Goal: Task Accomplishment & Management: Use online tool/utility

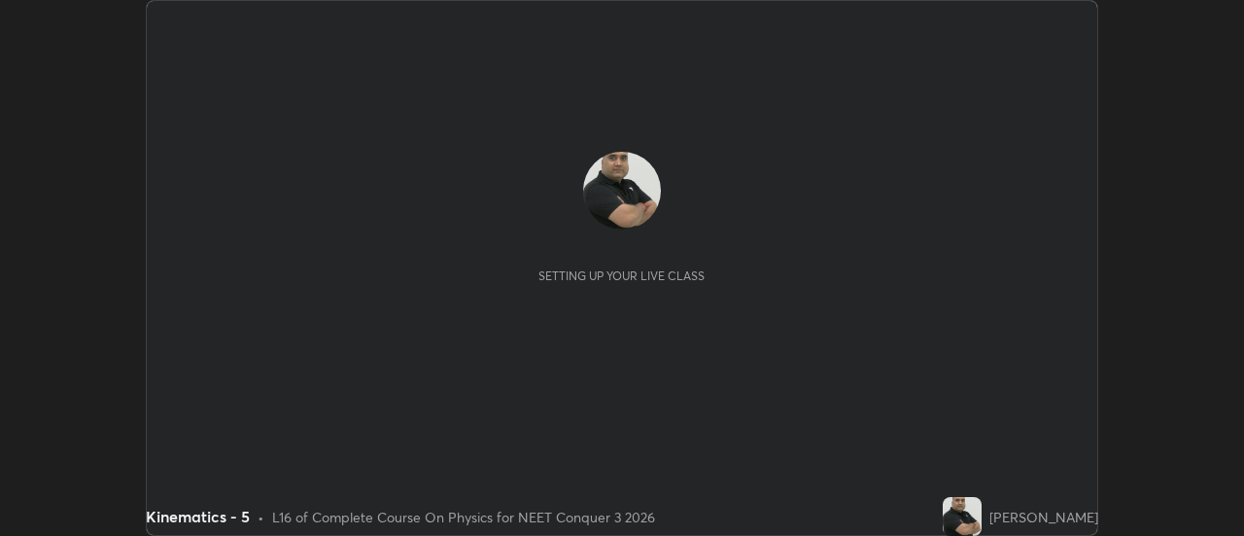
scroll to position [536, 1243]
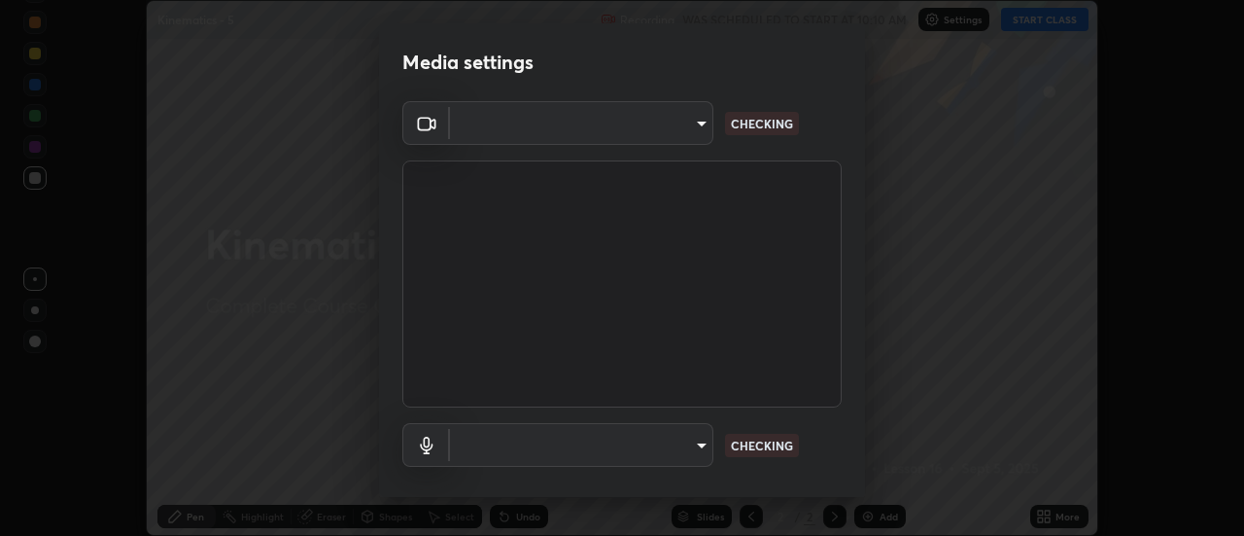
click at [1049, 16] on div "Media settings ​ CHECKING ​ CHECKING 1 / 5 Next" at bounding box center [622, 268] width 1244 height 536
type input "cf8053163bb2f7d6ecf3d6bd7b4235d237b850a42bc303a0614f26eb784a67d0"
type input "communications"
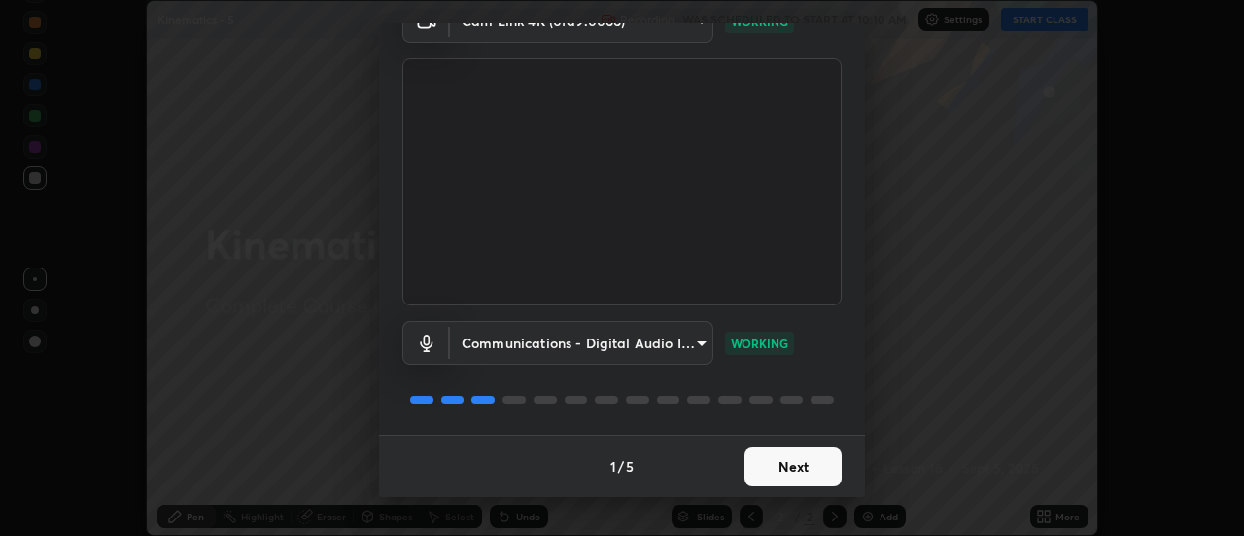
click at [823, 457] on button "Next" at bounding box center [793, 466] width 97 height 39
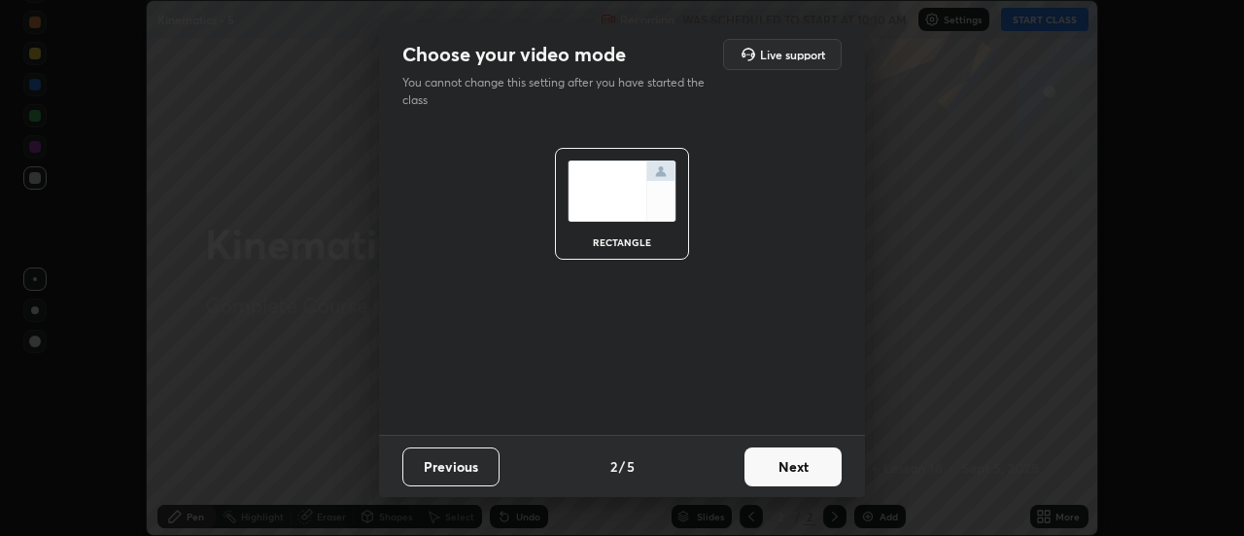
scroll to position [0, 0]
click at [817, 464] on button "Next" at bounding box center [793, 466] width 97 height 39
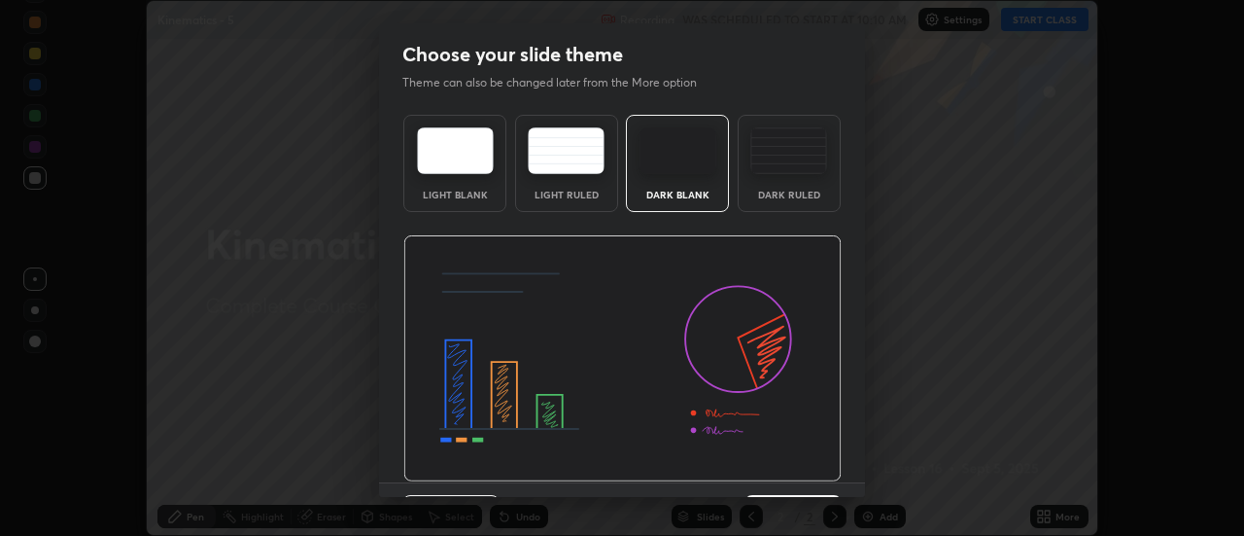
scroll to position [48, 0]
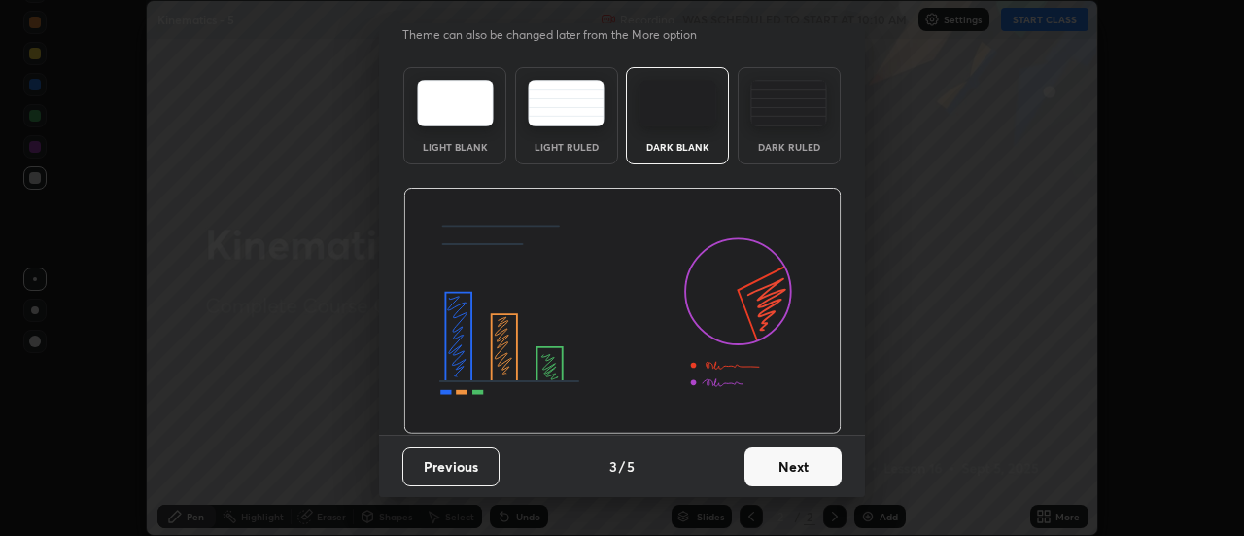
click at [808, 467] on button "Next" at bounding box center [793, 466] width 97 height 39
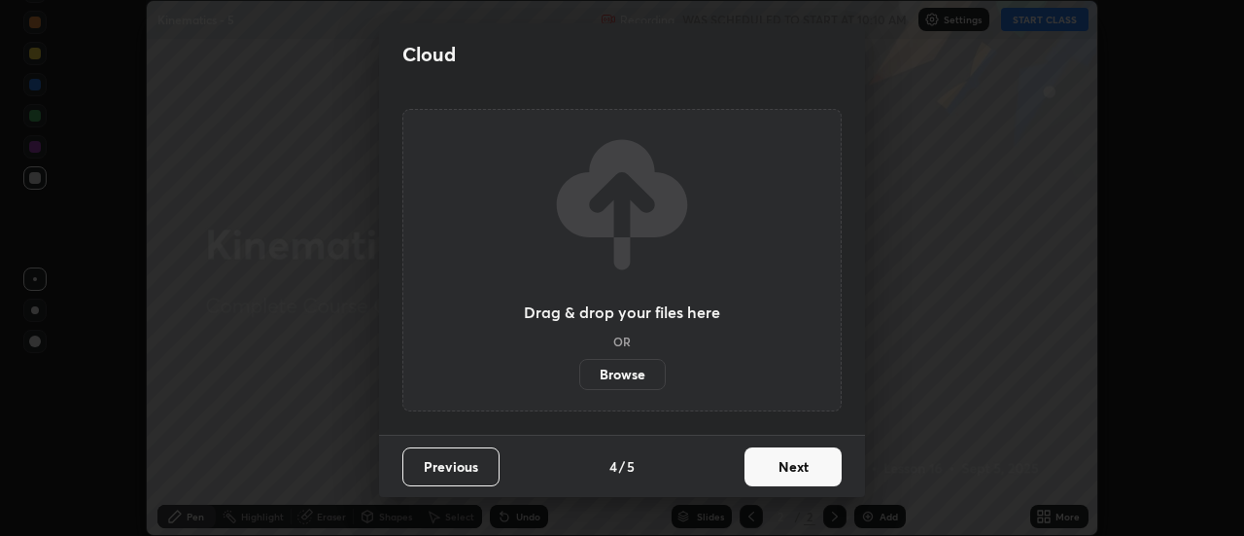
click at [819, 465] on button "Next" at bounding box center [793, 466] width 97 height 39
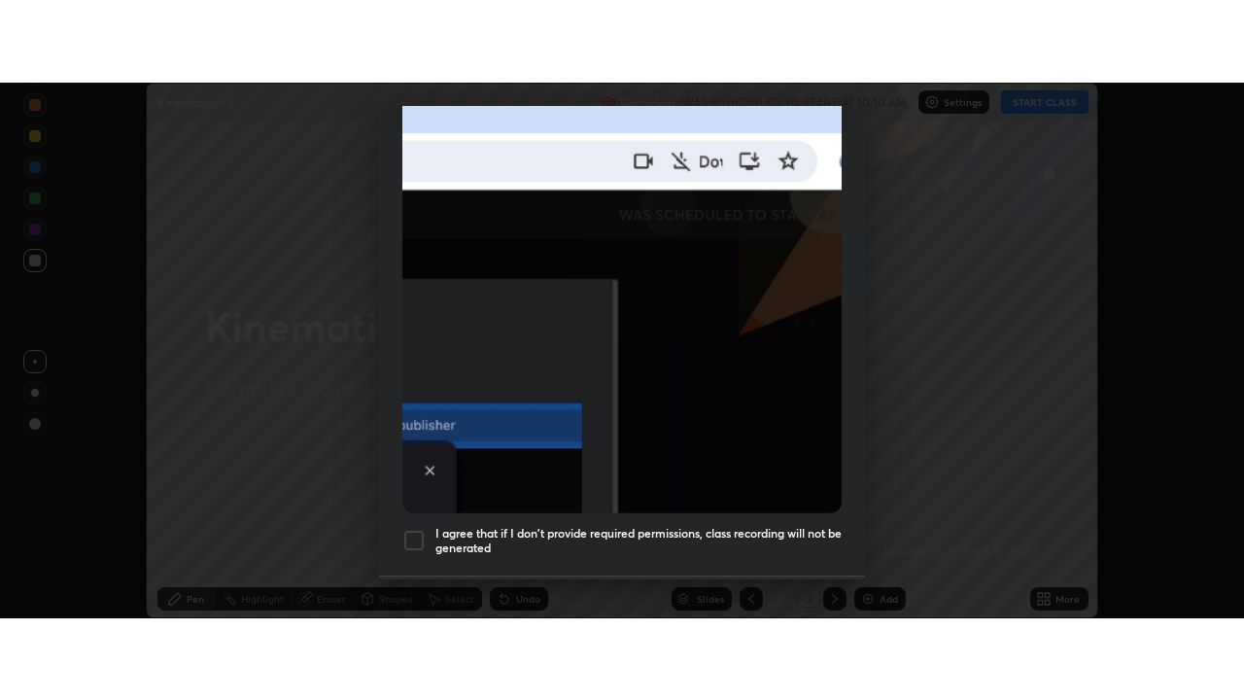
scroll to position [499, 0]
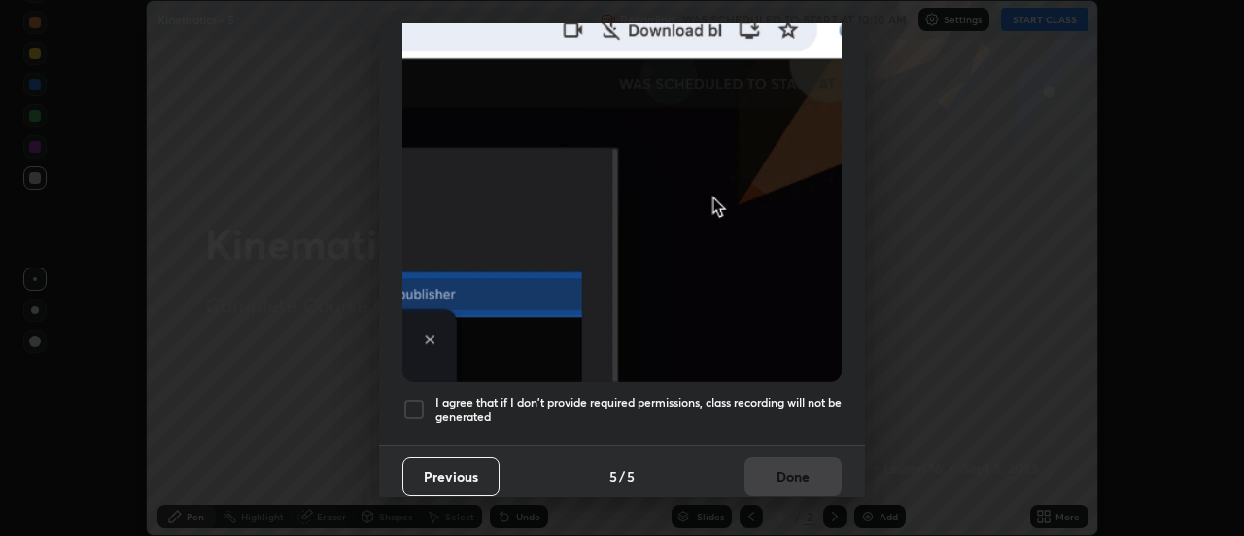
click at [412, 399] on div at bounding box center [413, 409] width 23 height 23
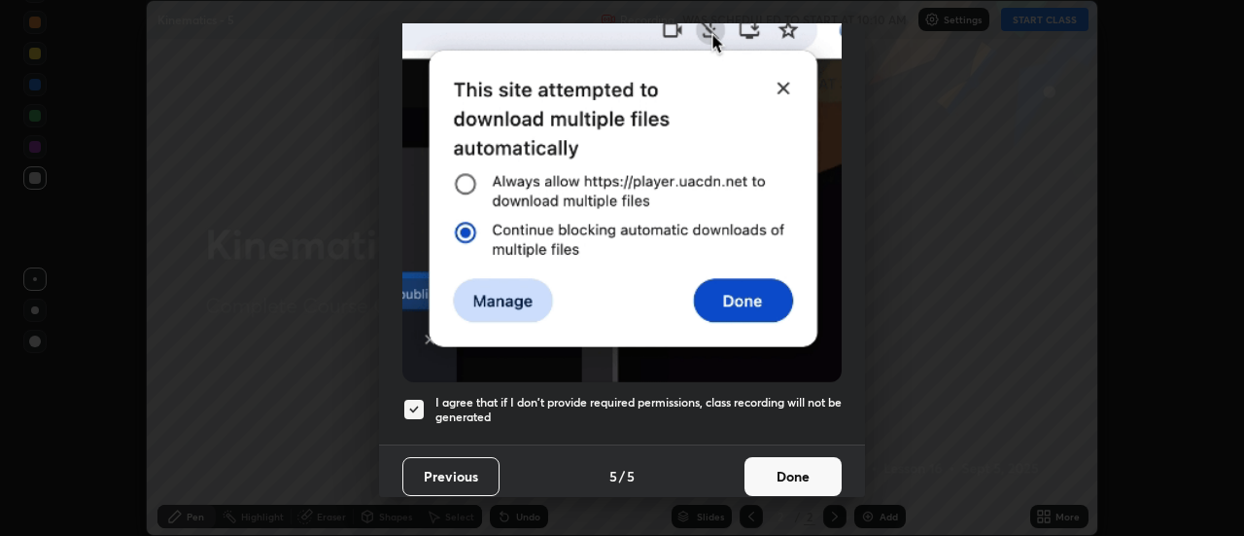
click at [783, 466] on button "Done" at bounding box center [793, 476] width 97 height 39
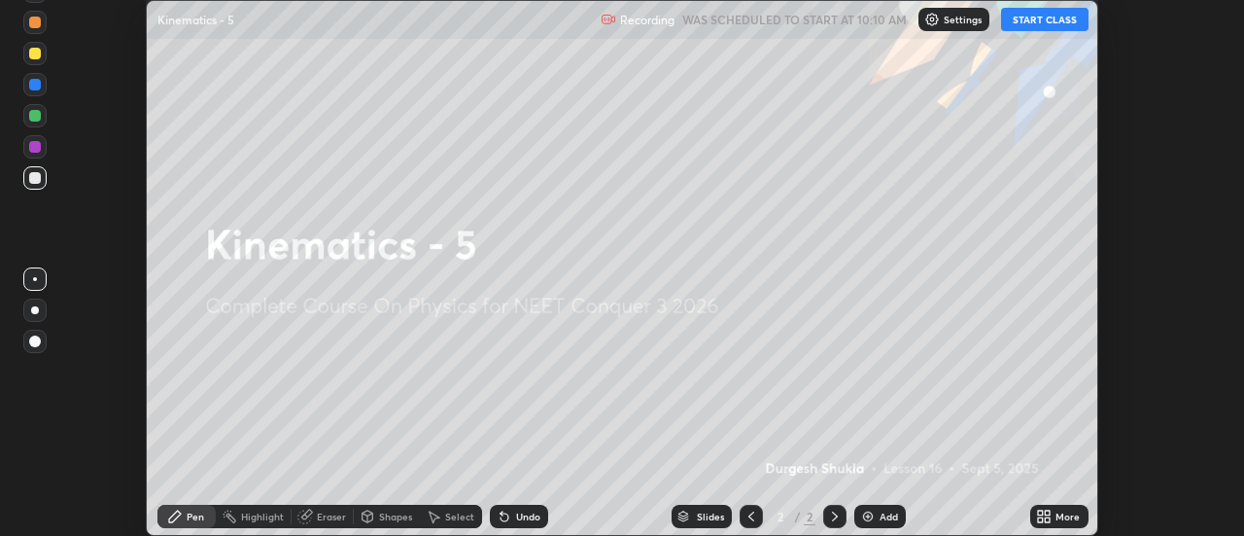
click at [1058, 17] on button "START CLASS" at bounding box center [1044, 19] width 87 height 23
click at [887, 512] on div "Add" at bounding box center [889, 516] width 18 height 10
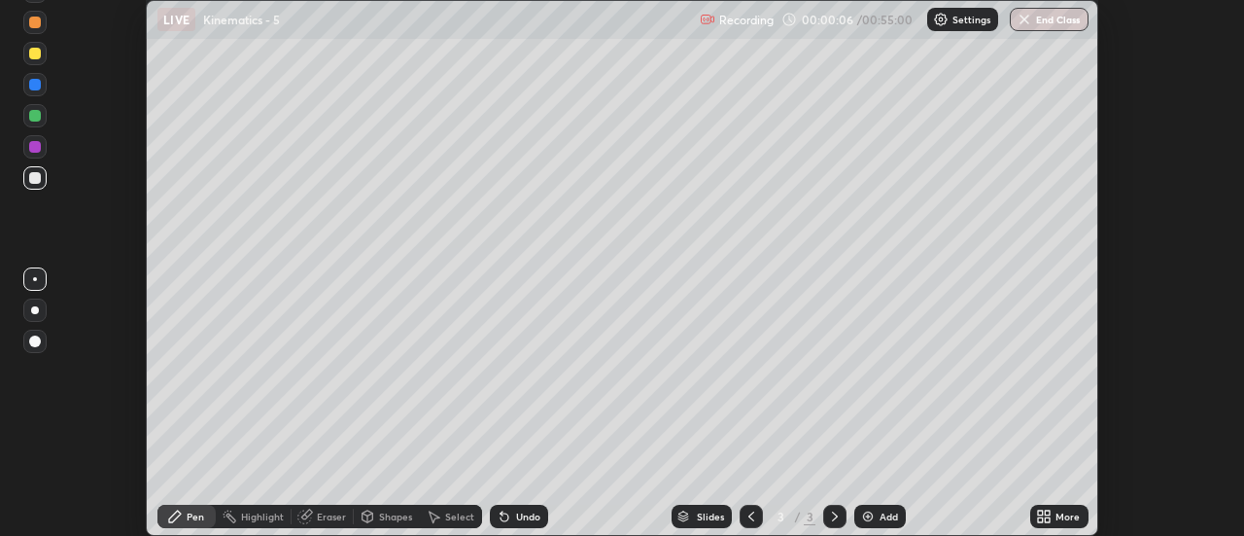
click at [1055, 516] on div "More" at bounding box center [1059, 515] width 58 height 23
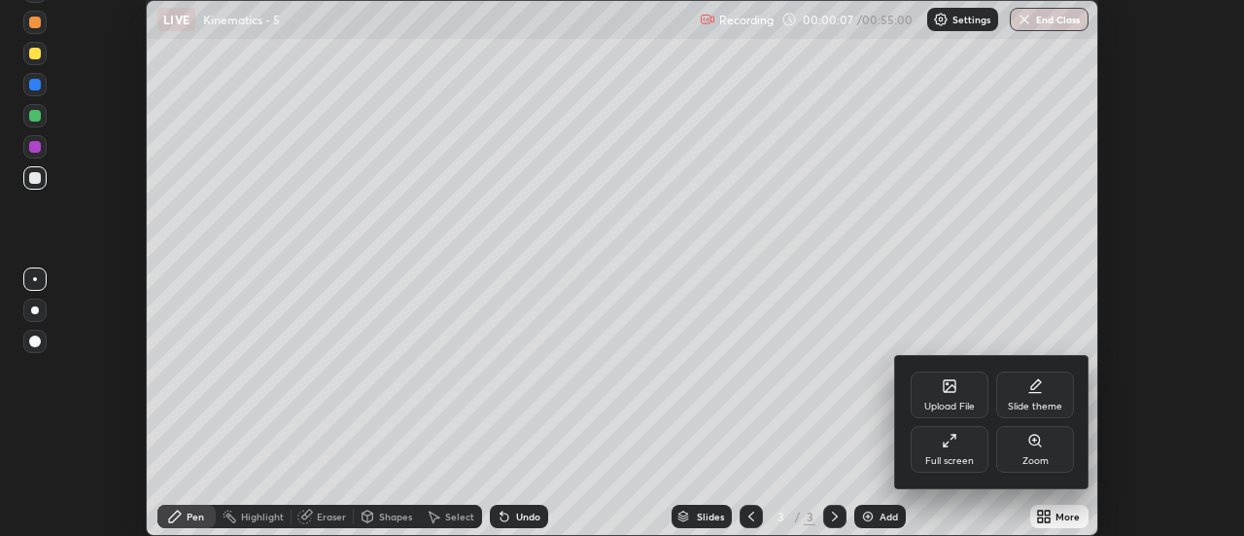
click at [948, 441] on icon at bounding box center [946, 443] width 5 height 5
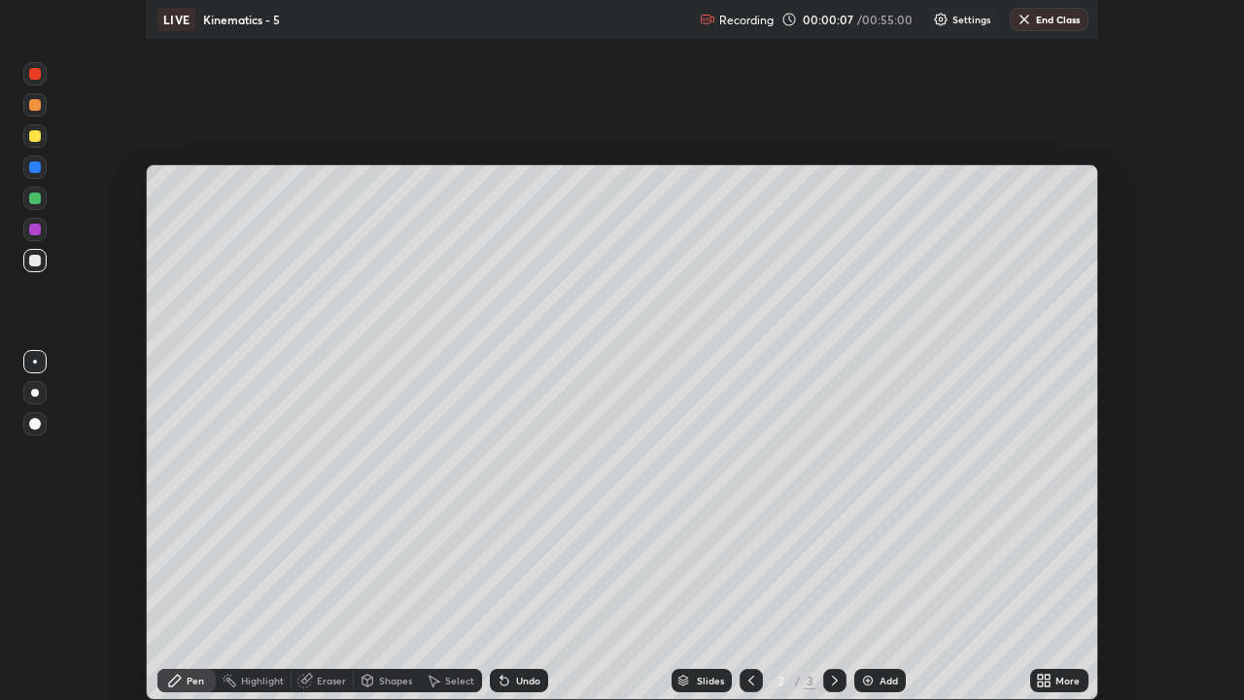
scroll to position [700, 1244]
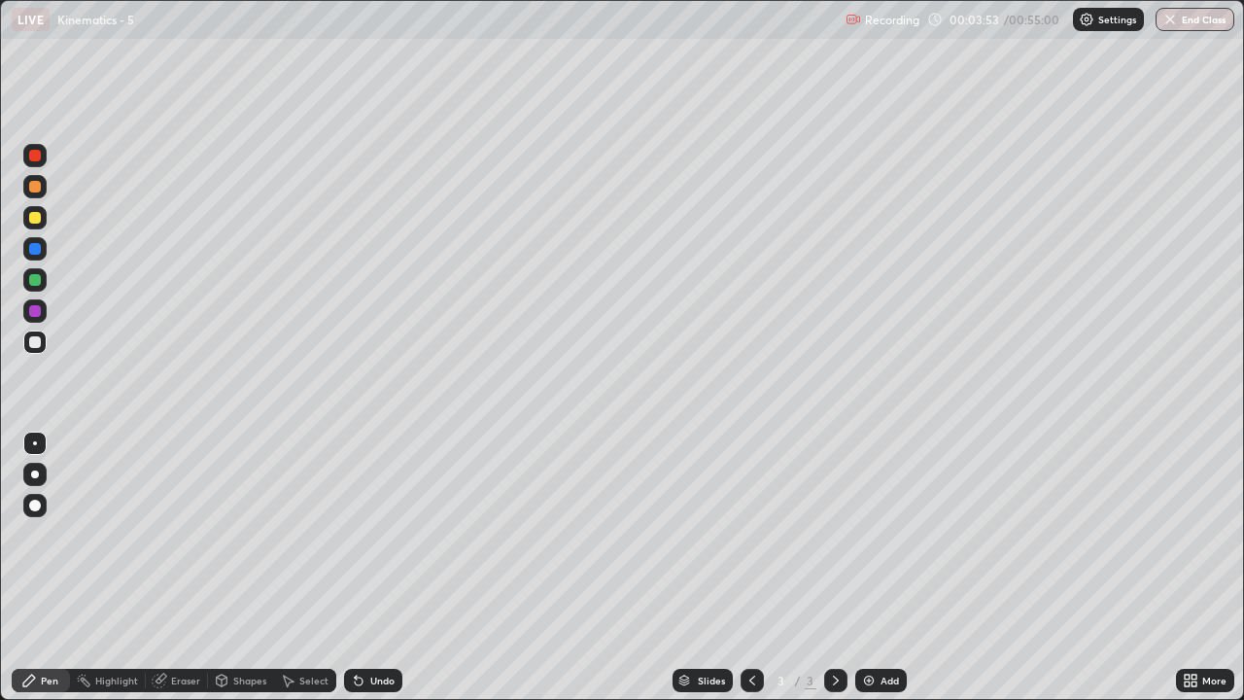
click at [866, 535] on img at bounding box center [869, 681] width 16 height 16
click at [190, 535] on div "Eraser" at bounding box center [185, 681] width 29 height 10
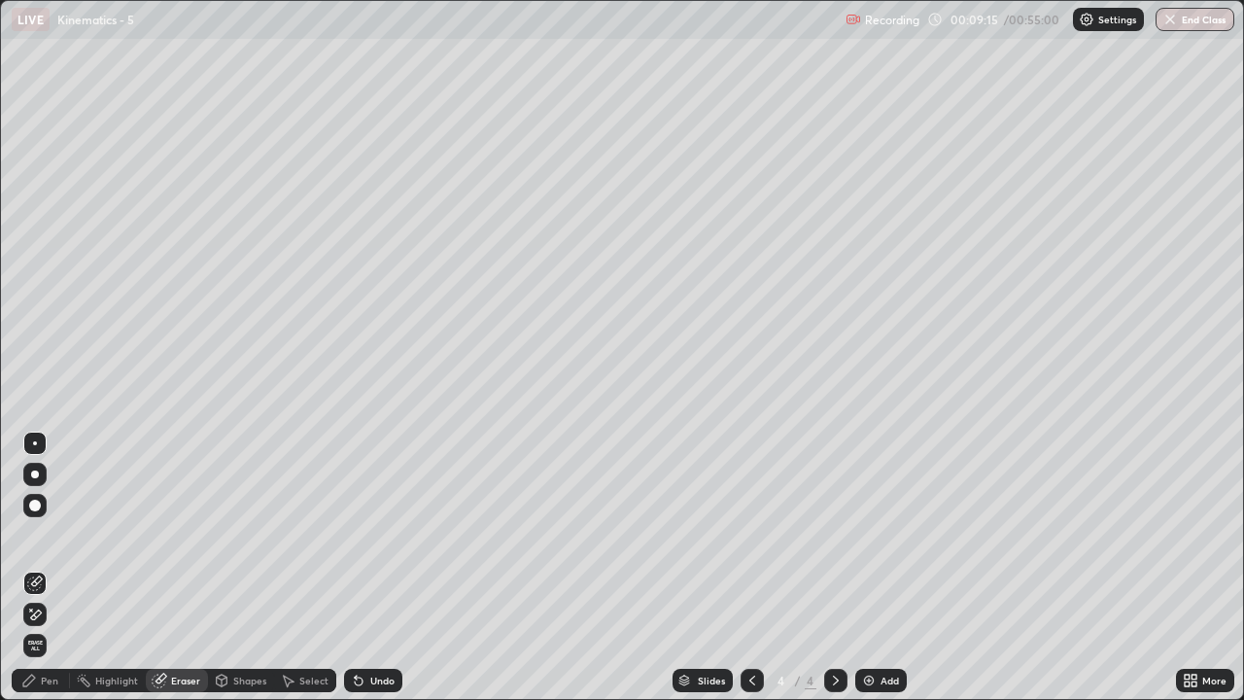
click at [58, 535] on div "Pen" at bounding box center [41, 680] width 58 height 23
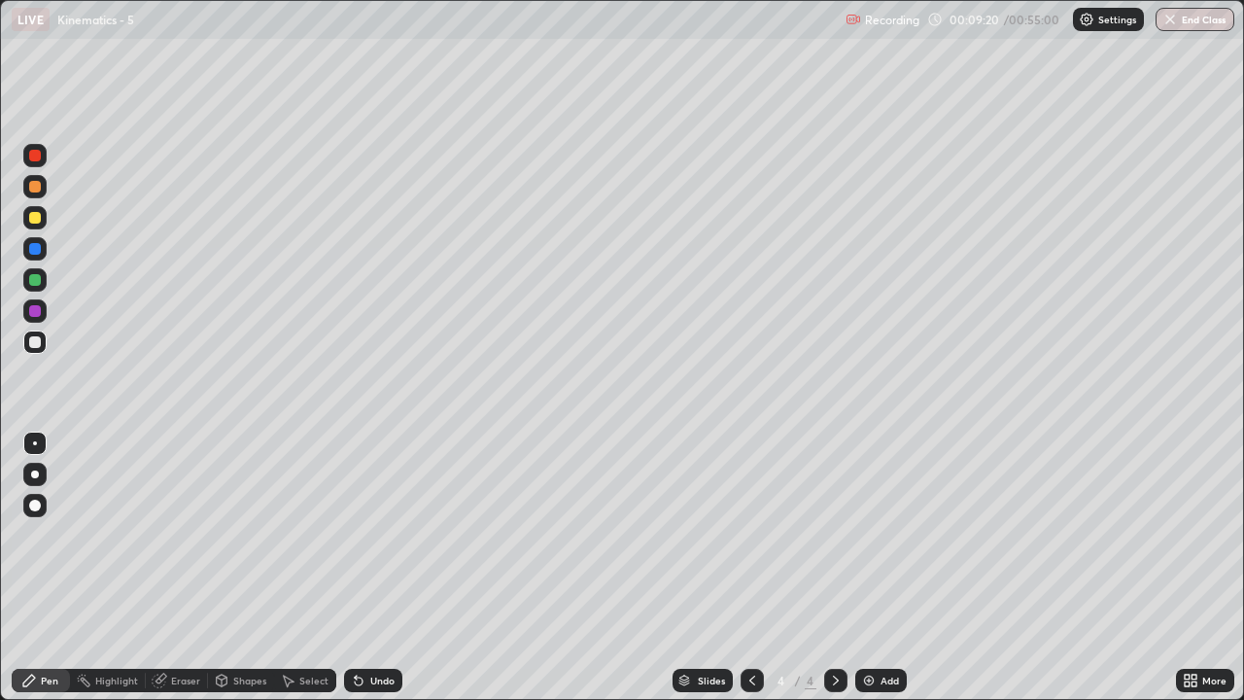
click at [62, 535] on div "Pen" at bounding box center [41, 680] width 58 height 23
click at [183, 535] on div "Eraser" at bounding box center [185, 681] width 29 height 10
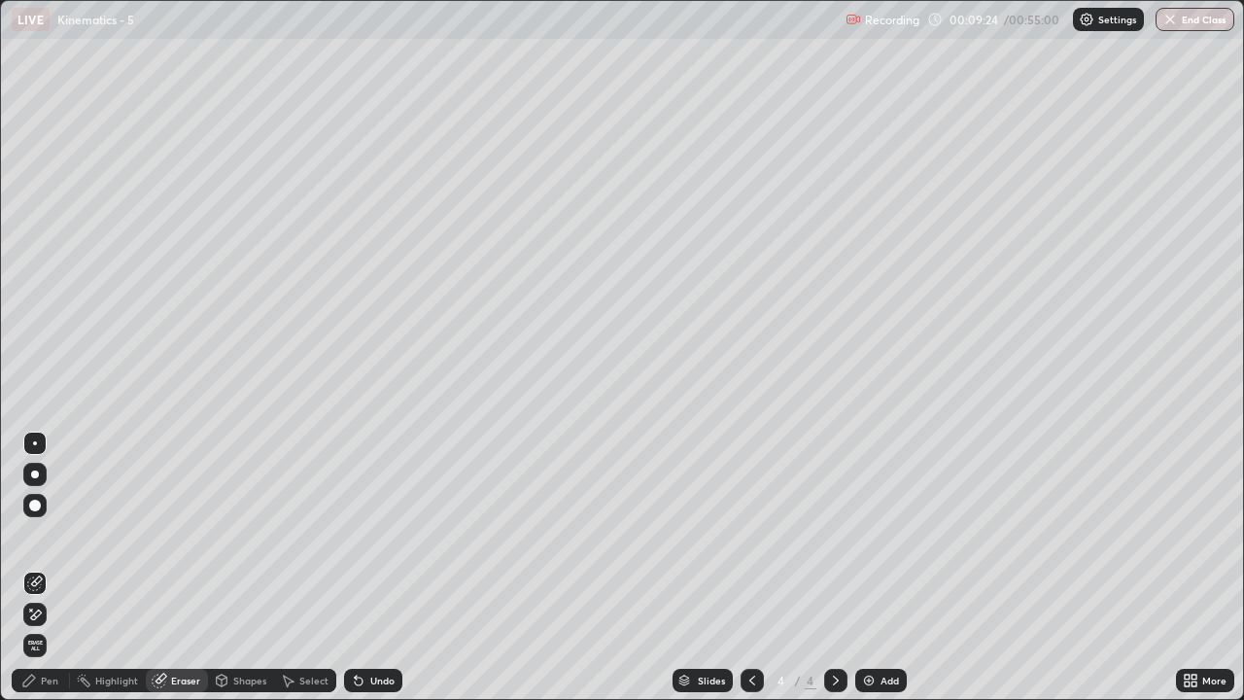
click at [50, 535] on div "Pen" at bounding box center [49, 681] width 17 height 10
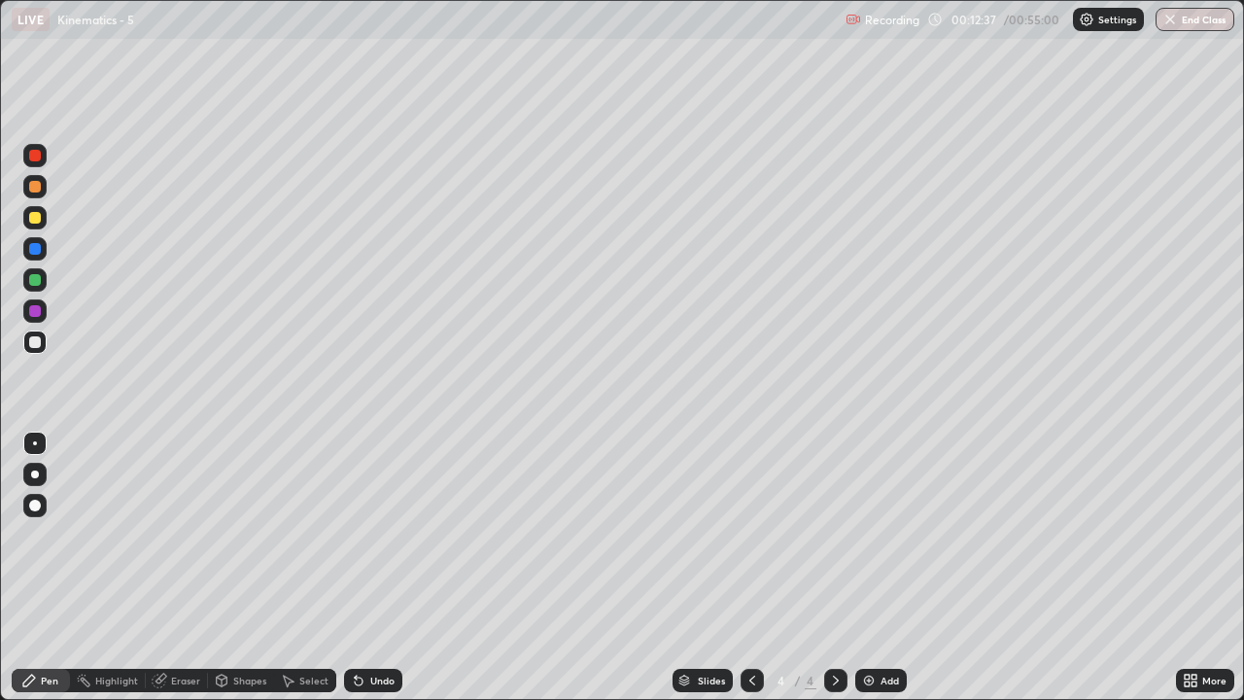
click at [881, 535] on div "Add" at bounding box center [890, 681] width 18 height 10
click at [751, 535] on icon at bounding box center [753, 681] width 16 height 16
click at [838, 535] on icon at bounding box center [836, 681] width 16 height 16
click at [873, 535] on img at bounding box center [869, 681] width 16 height 16
click at [869, 535] on img at bounding box center [869, 681] width 16 height 16
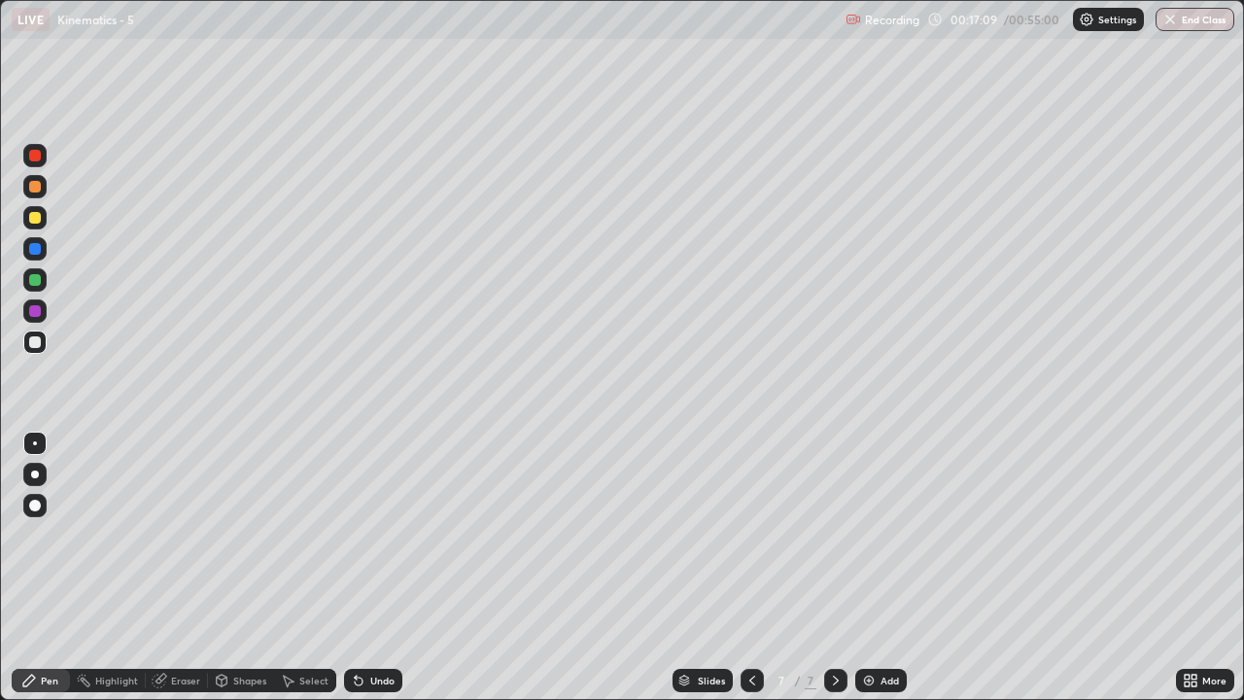
click at [35, 505] on div at bounding box center [35, 506] width 12 height 12
click at [34, 222] on div at bounding box center [35, 218] width 12 height 12
click at [836, 535] on icon at bounding box center [836, 681] width 16 height 16
click at [871, 535] on img at bounding box center [869, 681] width 16 height 16
click at [753, 535] on icon at bounding box center [753, 681] width 16 height 16
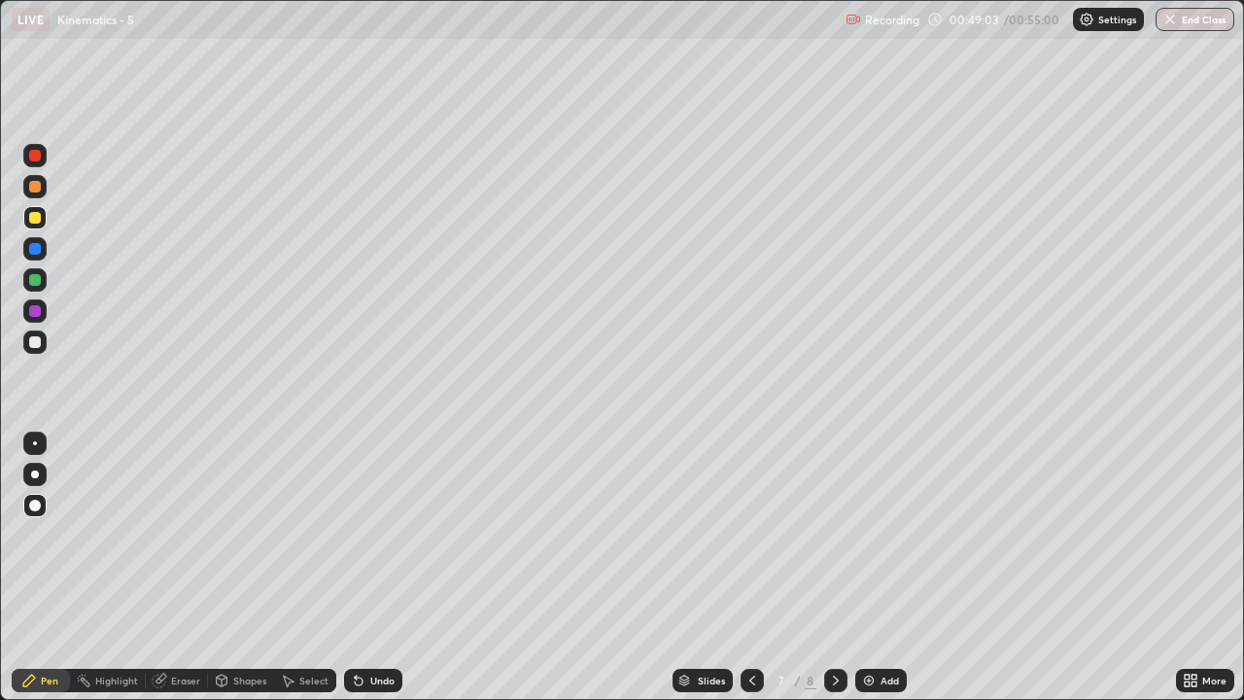
click at [748, 535] on icon at bounding box center [753, 681] width 16 height 16
click at [749, 535] on icon at bounding box center [752, 681] width 6 height 10
click at [752, 535] on icon at bounding box center [753, 681] width 16 height 16
click at [1191, 21] on button "End Class" at bounding box center [1196, 19] width 77 height 23
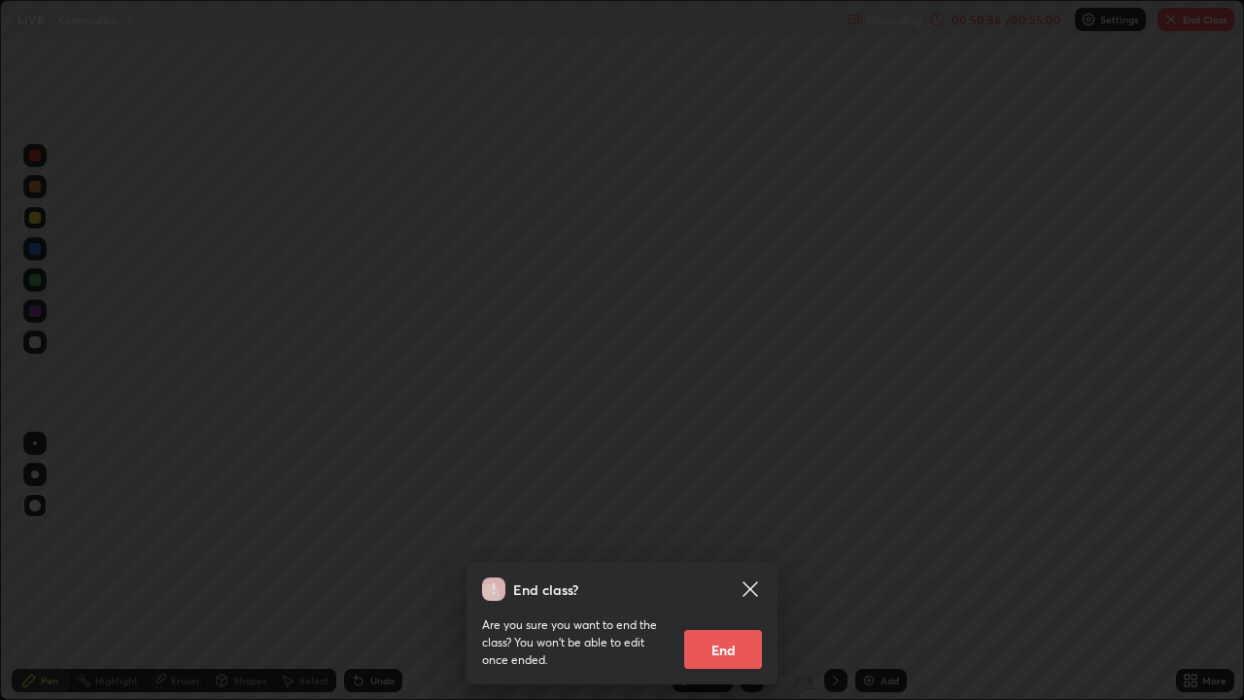
click at [734, 535] on button "End" at bounding box center [723, 649] width 78 height 39
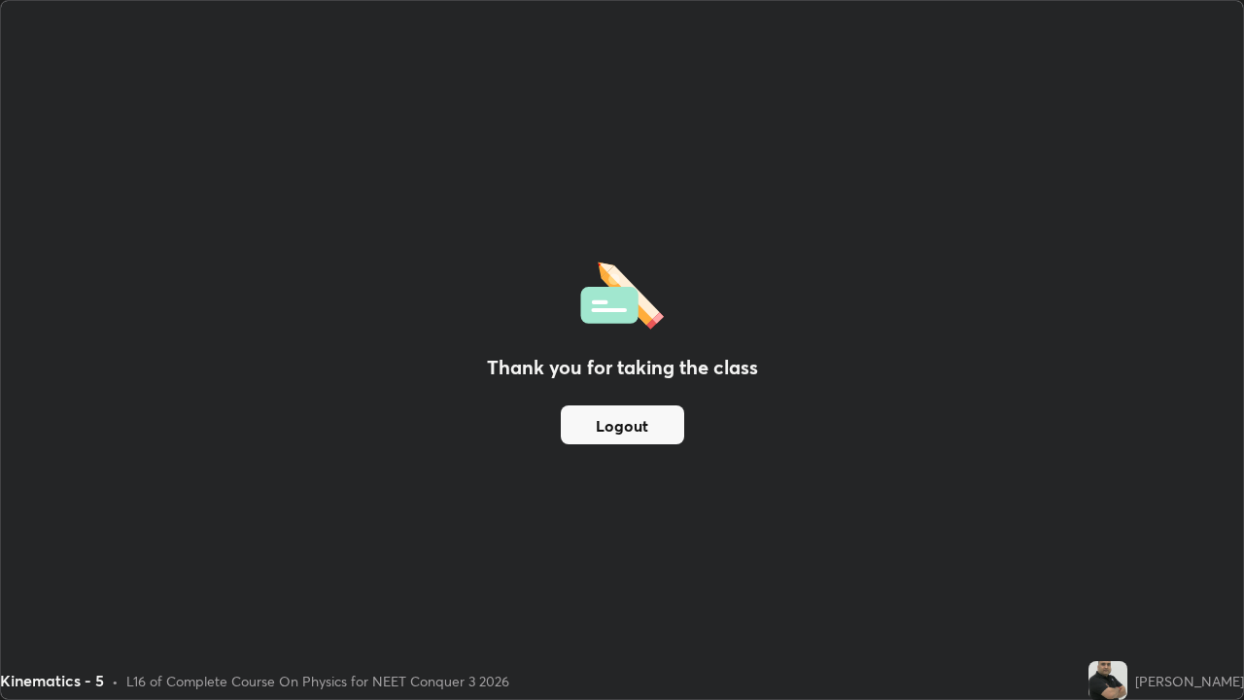
click at [639, 426] on button "Logout" at bounding box center [622, 424] width 123 height 39
click at [643, 421] on button "Logout" at bounding box center [622, 424] width 123 height 39
click at [603, 420] on button "Logout" at bounding box center [622, 424] width 123 height 39
click at [630, 419] on button "Logout" at bounding box center [622, 424] width 123 height 39
click at [630, 434] on button "Logout" at bounding box center [622, 424] width 123 height 39
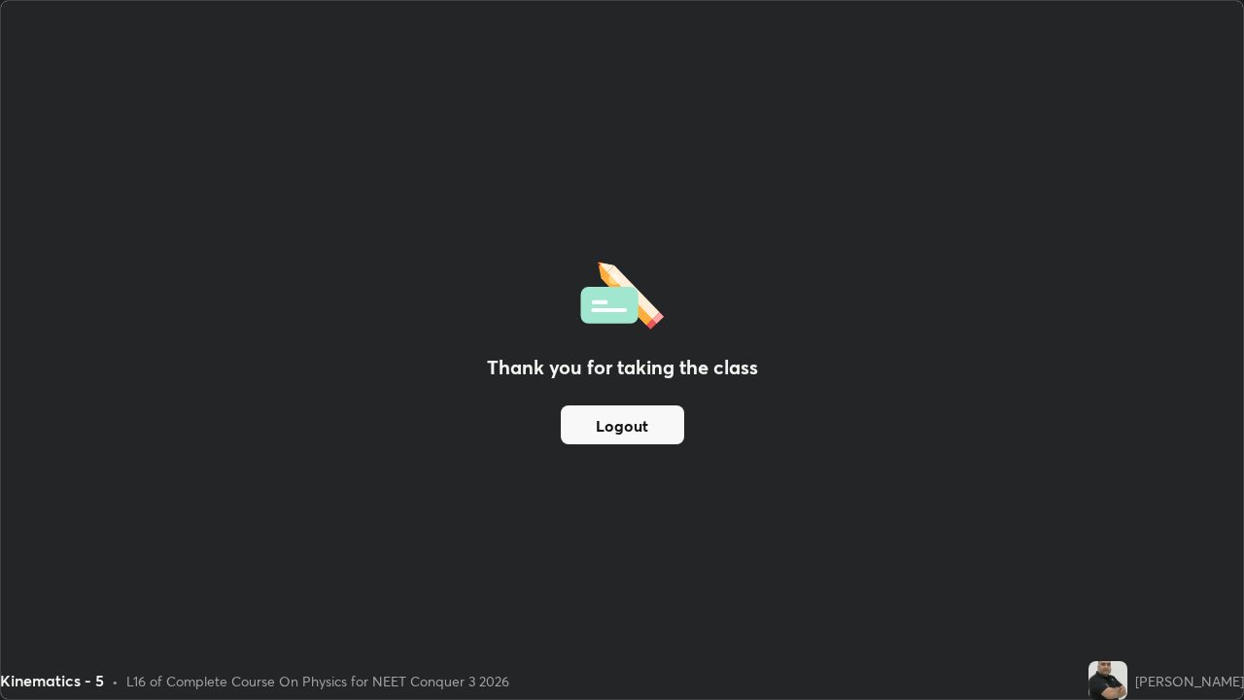
click at [629, 434] on button "Logout" at bounding box center [622, 424] width 123 height 39
click at [627, 431] on button "Logout" at bounding box center [622, 424] width 123 height 39
